Goal: Transaction & Acquisition: Purchase product/service

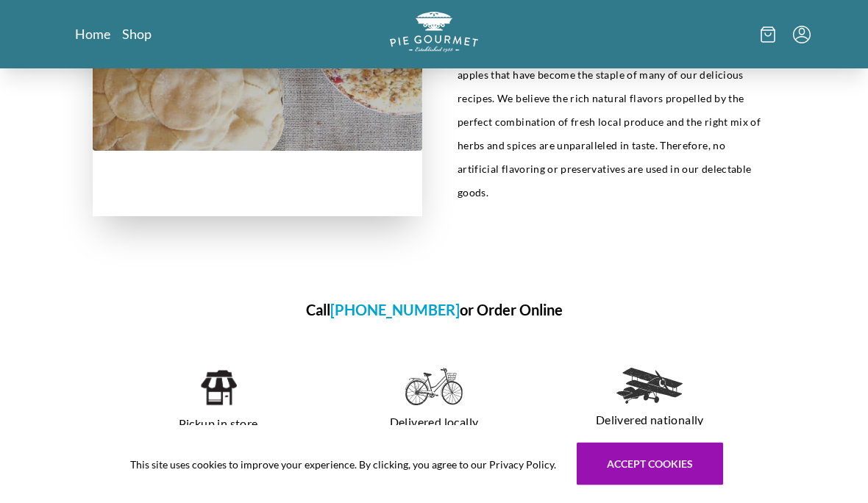
scroll to position [766, 0]
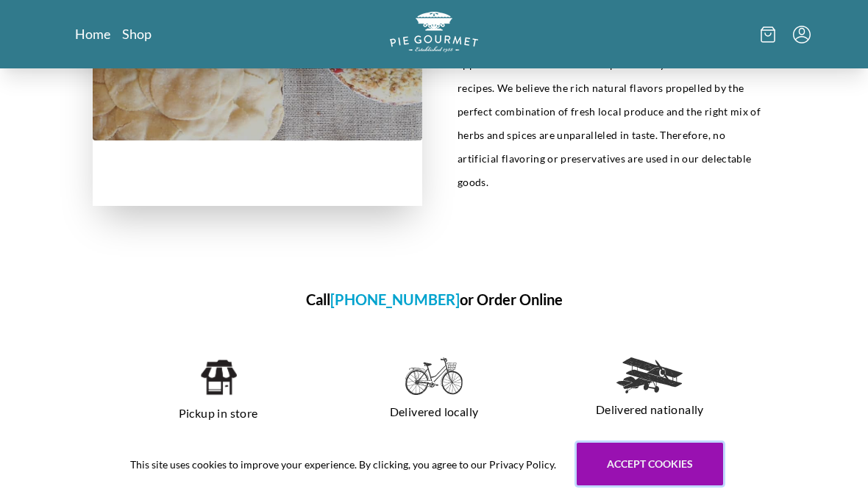
click at [668, 486] on button "Accept cookies" at bounding box center [650, 464] width 146 height 43
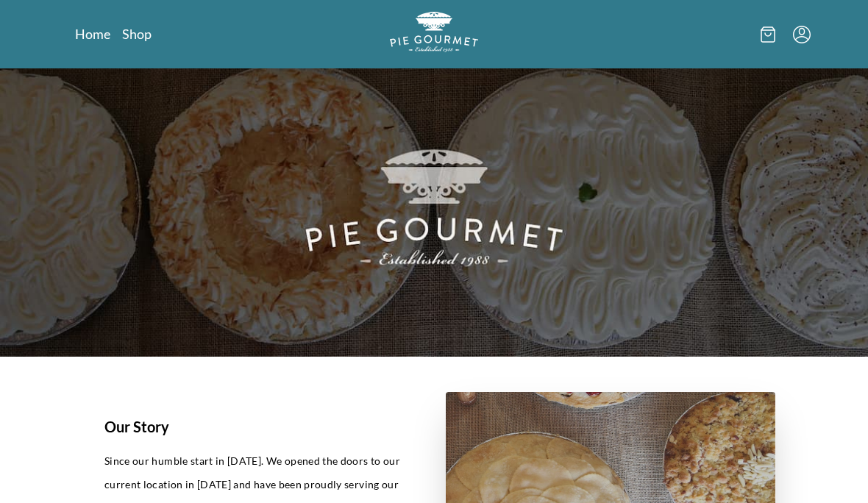
scroll to position [0, 0]
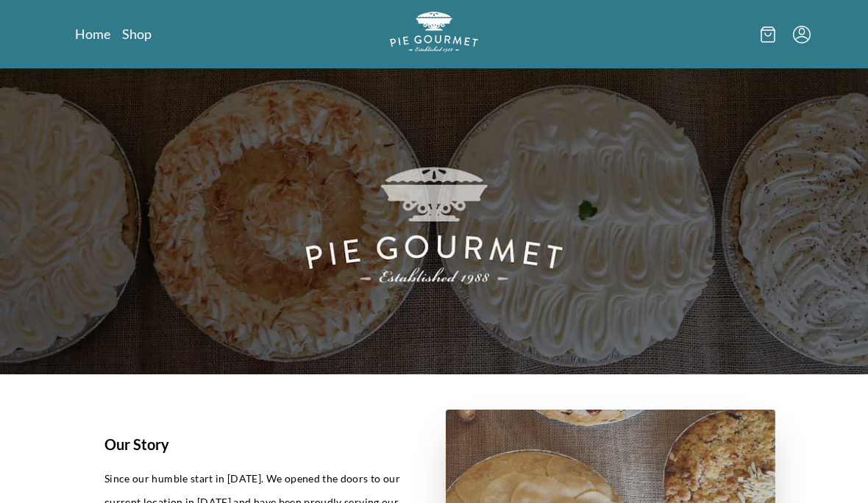
click at [155, 25] on nav "Home Shop" at bounding box center [191, 34] width 233 height 18
click at [141, 42] on link "Shop" at bounding box center [136, 34] width 29 height 18
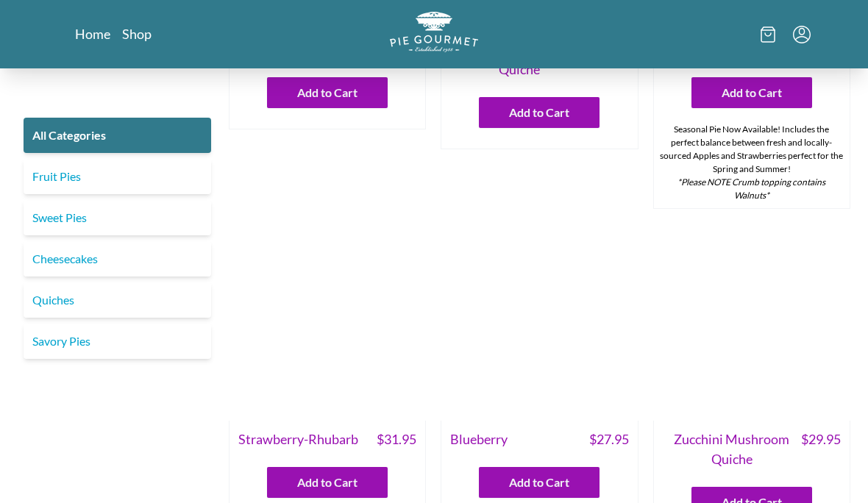
scroll to position [595, 0]
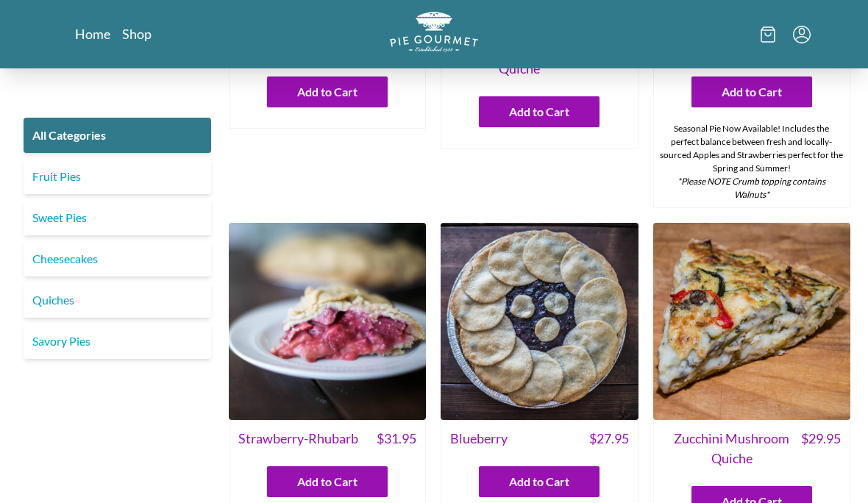
click at [54, 212] on link "Sweet Pies" at bounding box center [118, 217] width 188 height 35
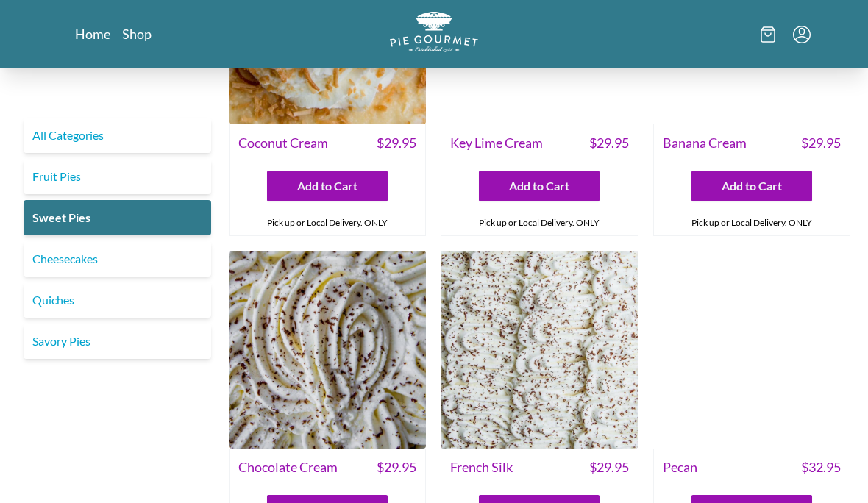
scroll to position [158, 0]
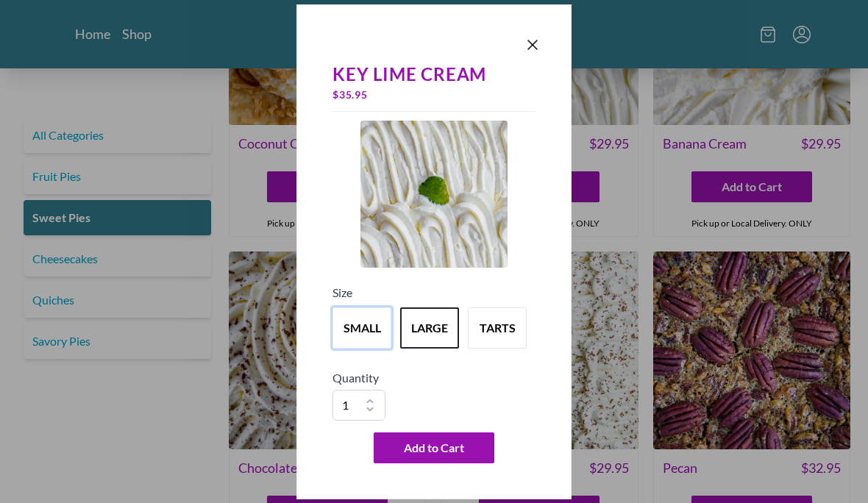
click at [372, 336] on button "small" at bounding box center [362, 328] width 59 height 41
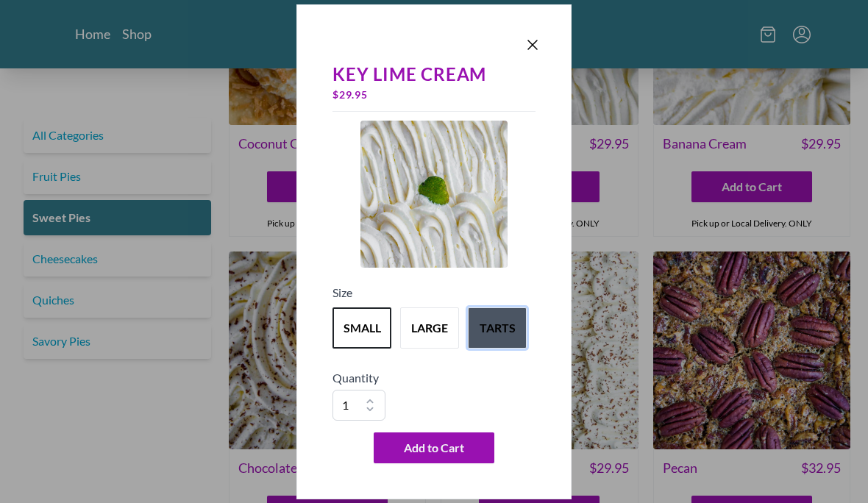
click at [500, 335] on button "tarts" at bounding box center [497, 328] width 59 height 41
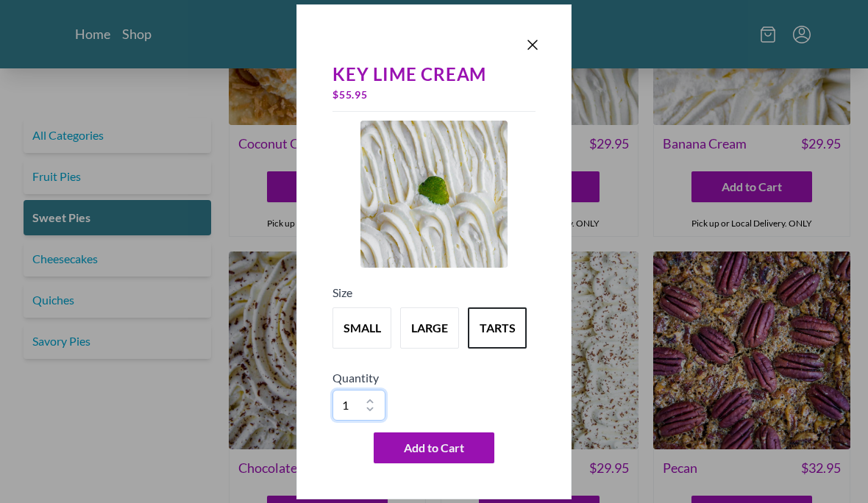
click at [380, 400] on select "1 2 3 4 5 6 7 8 9 10" at bounding box center [359, 405] width 53 height 31
select select "5"
click at [436, 441] on span "Add to Cart" at bounding box center [434, 448] width 60 height 18
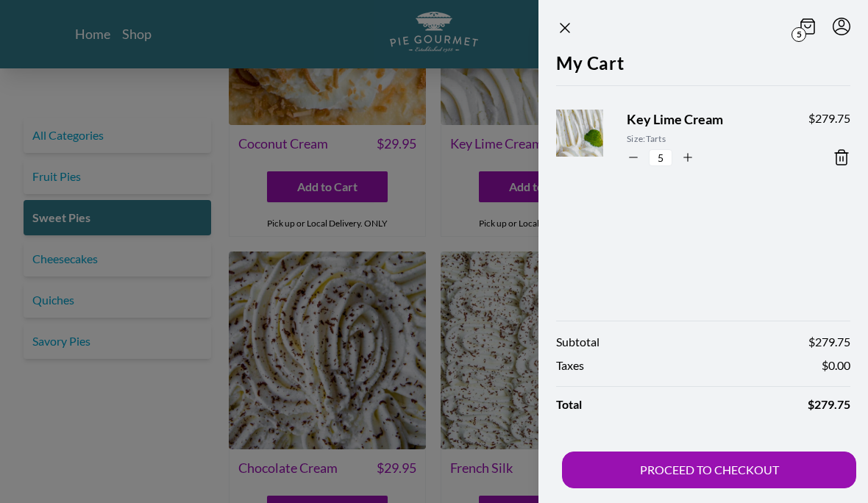
click at [840, 158] on icon at bounding box center [840, 159] width 0 height 4
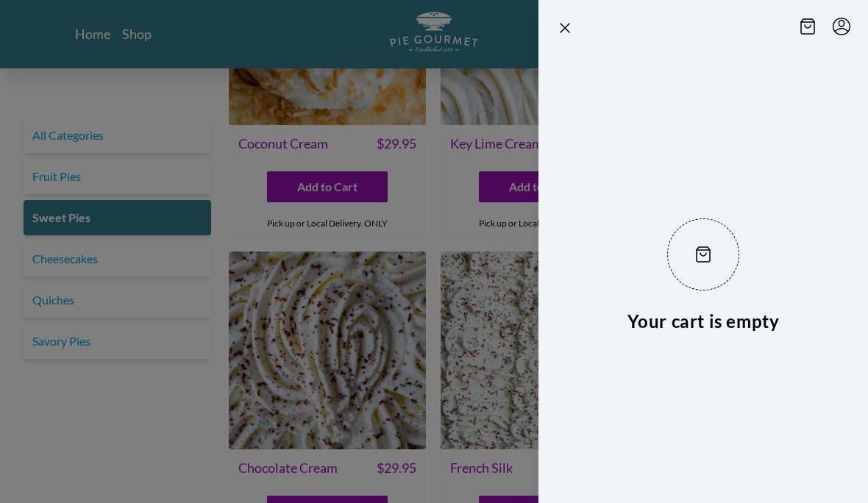
click at [434, 198] on div at bounding box center [434, 251] width 868 height 503
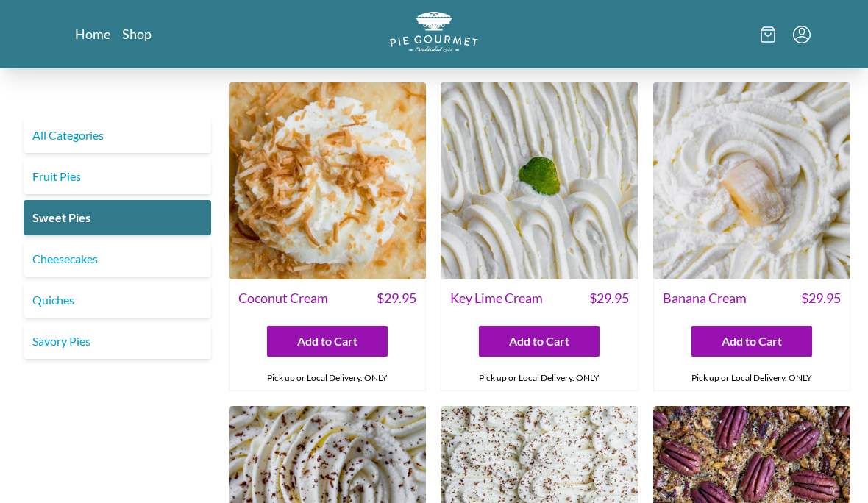
scroll to position [0, 0]
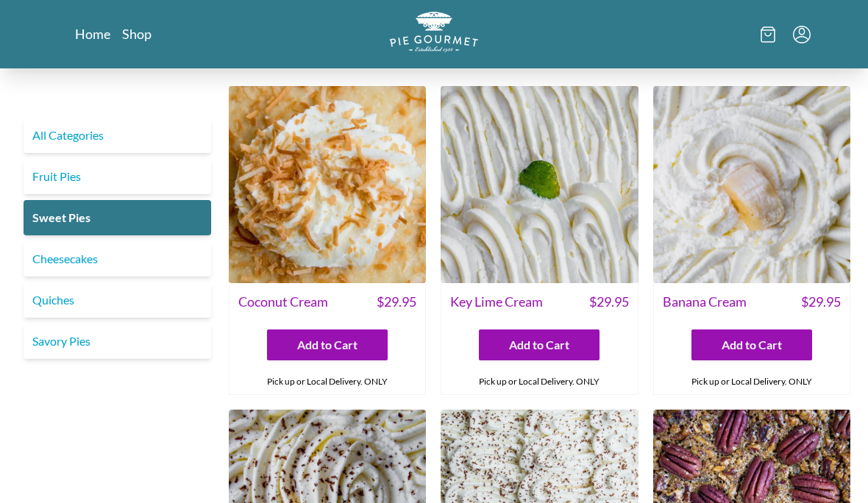
click at [51, 186] on link "Fruit Pies" at bounding box center [118, 176] width 188 height 35
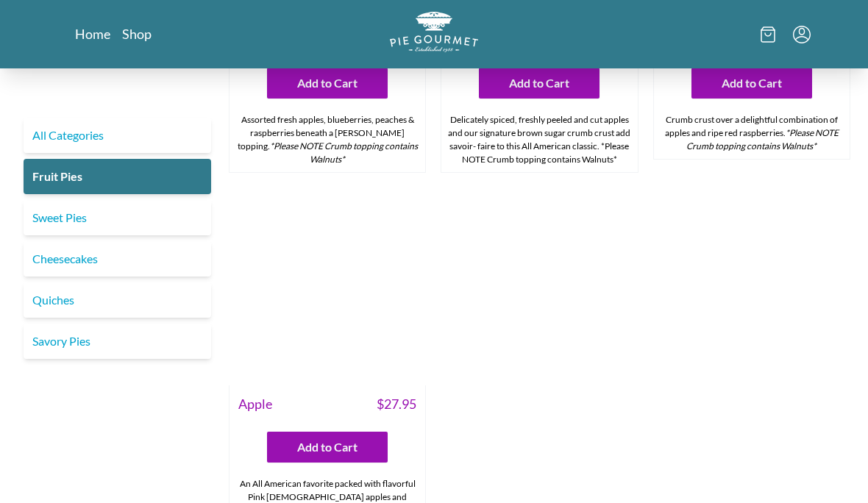
scroll to position [1388, 0]
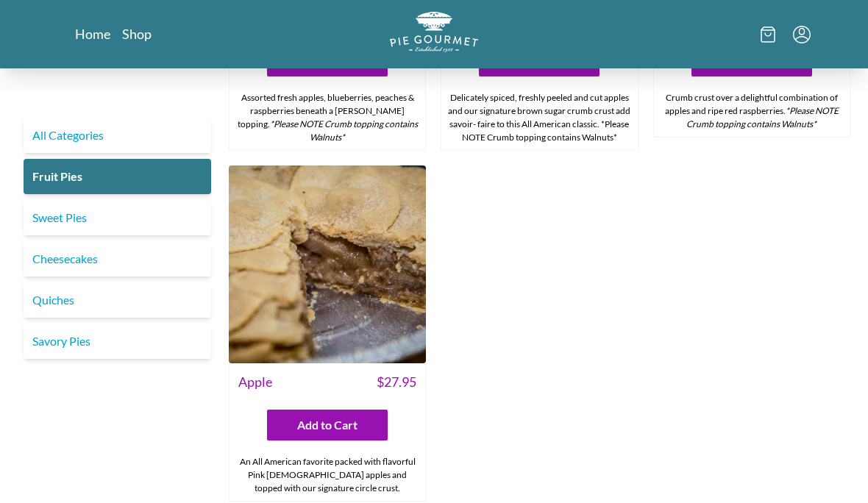
click at [50, 205] on link "Sweet Pies" at bounding box center [118, 217] width 188 height 35
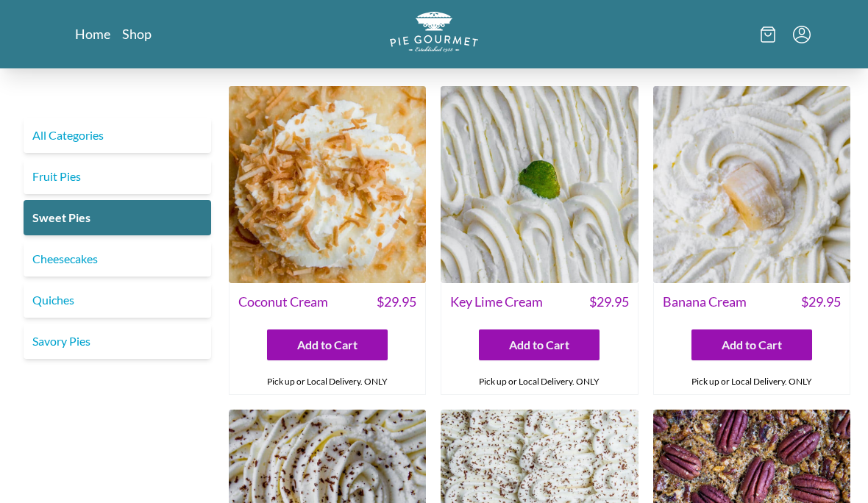
click at [58, 313] on link "Quiches" at bounding box center [118, 300] width 188 height 35
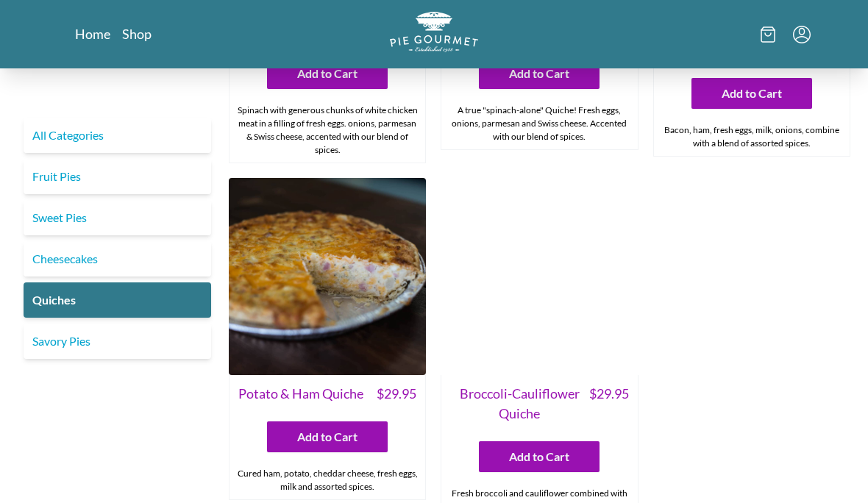
scroll to position [669, 0]
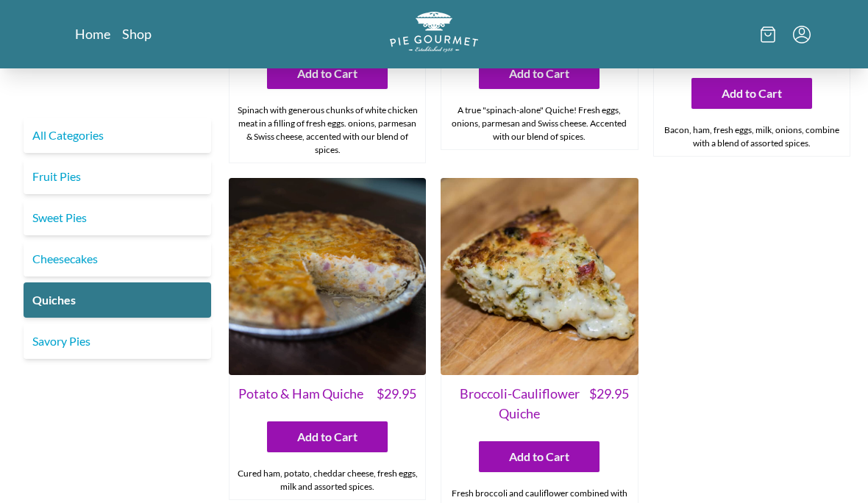
click at [74, 345] on link "Savory Pies" at bounding box center [118, 341] width 188 height 35
